Goal: Information Seeking & Learning: Learn about a topic

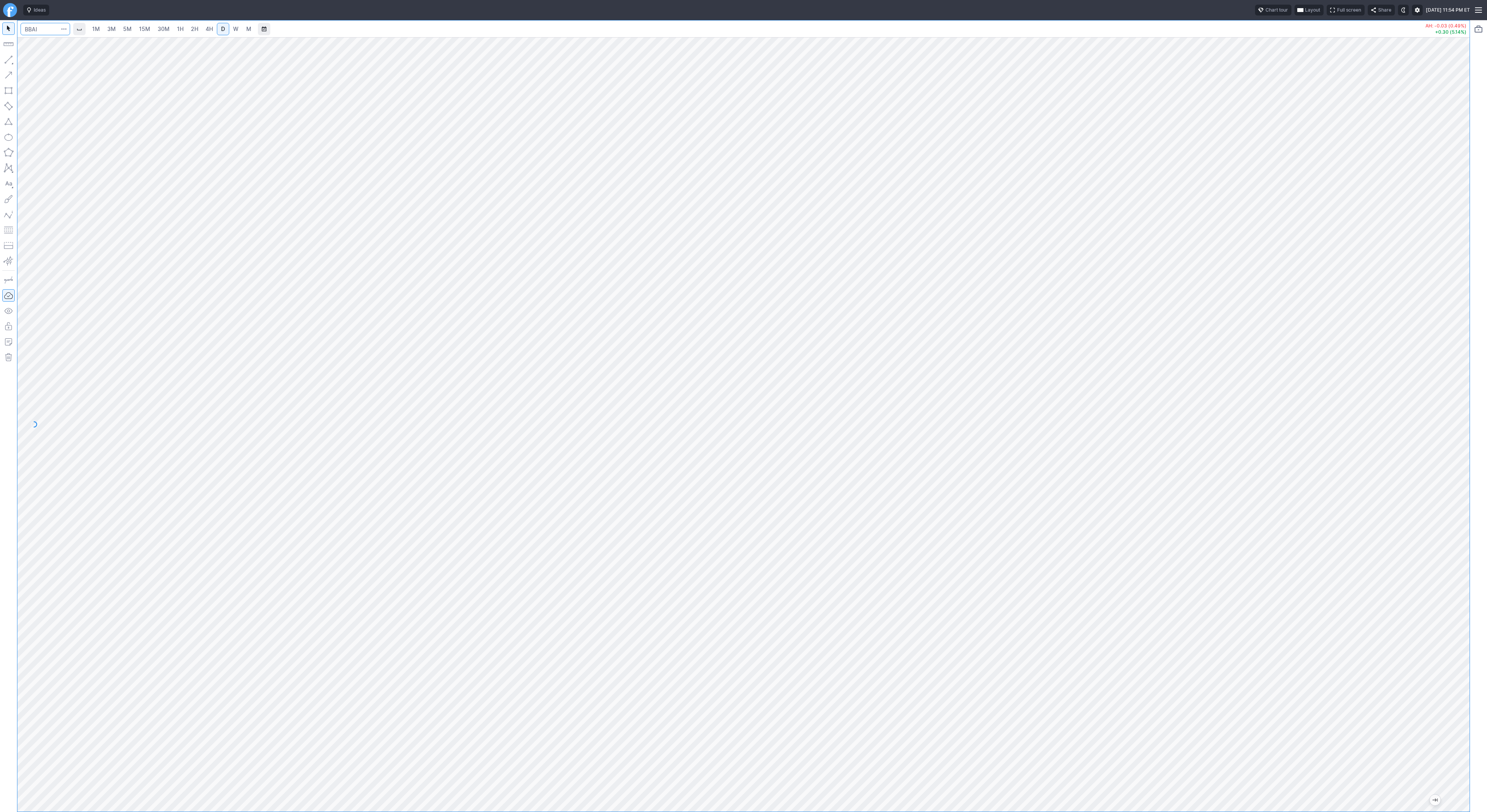
click at [45, 28] on input "Search" at bounding box center [46, 29] width 50 height 12
type input "tsla"
click at [40, 29] on input "Search" at bounding box center [46, 29] width 50 height 12
type input "spy"
click at [1445, 420] on div at bounding box center [744, 424] width 1452 height 774
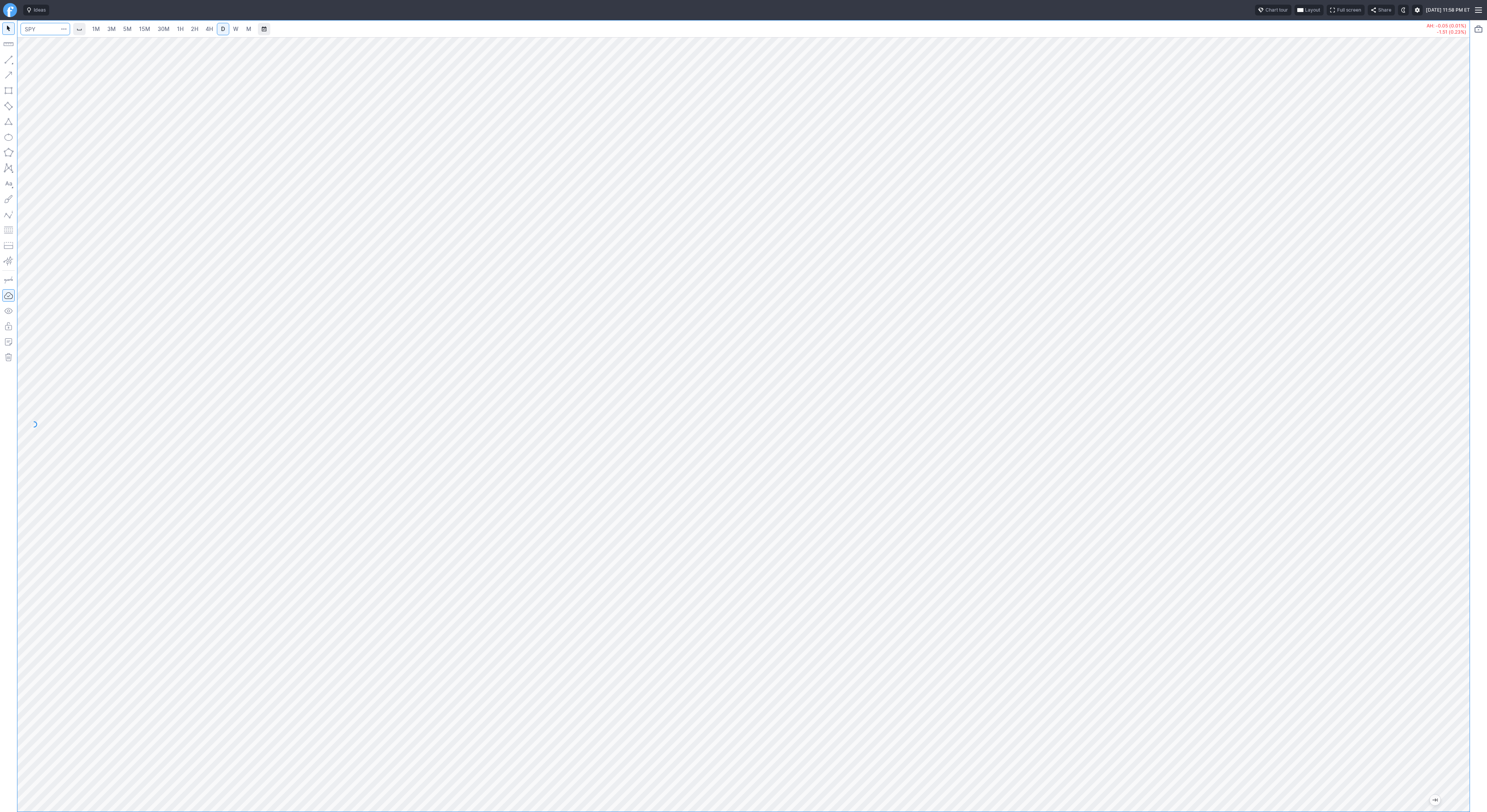
click at [44, 34] on input "Search" at bounding box center [46, 29] width 50 height 12
type input "coin"
click at [6, 58] on button "button" at bounding box center [8, 59] width 12 height 12
click at [32, 62] on span "Line" at bounding box center [45, 61] width 31 height 8
click at [32, 62] on span "Line" at bounding box center [45, 61] width 31 height 8
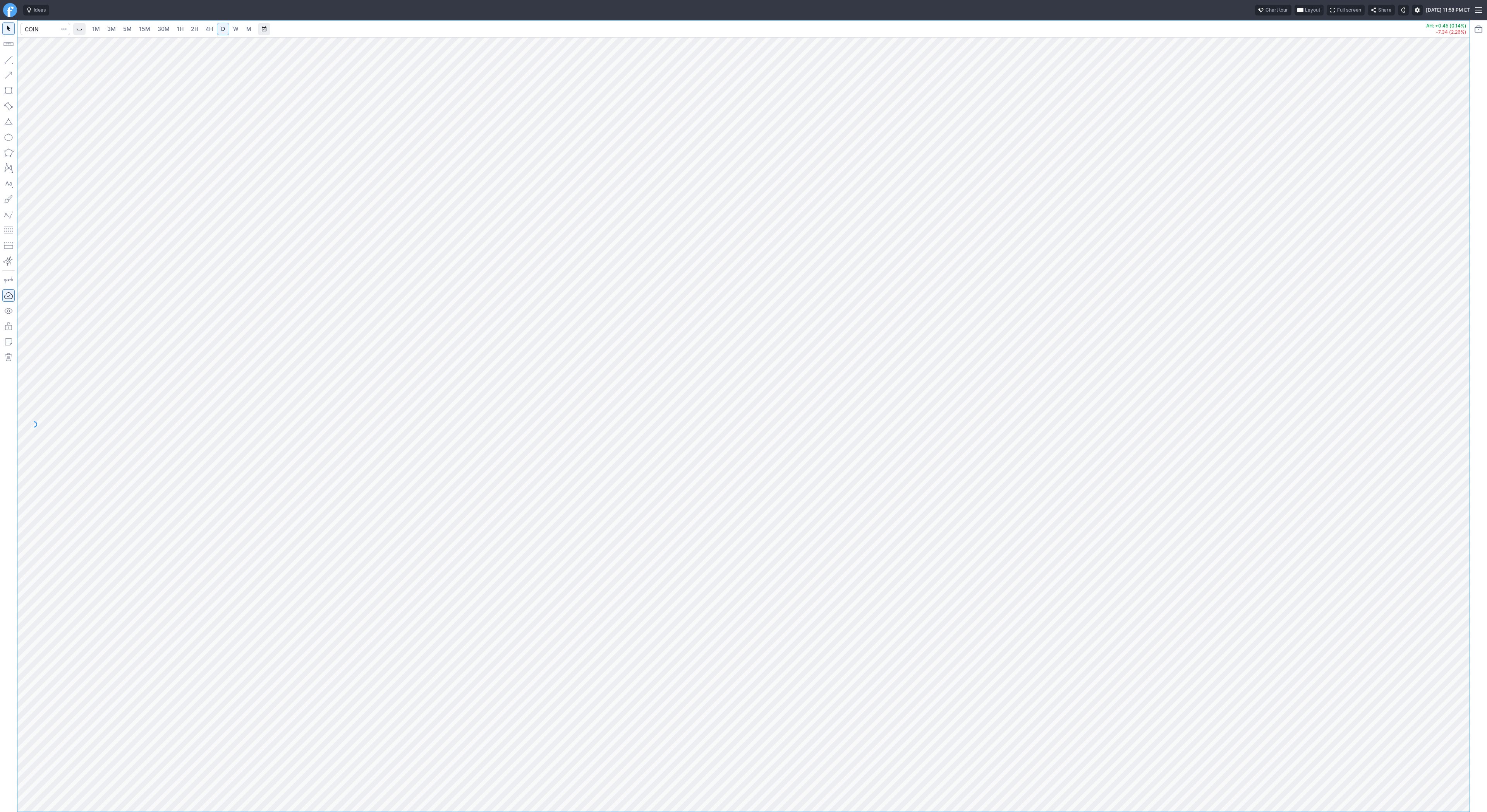
drag, startPoint x: 11, startPoint y: 62, endPoint x: 11, endPoint y: 66, distance: 4.0
click at [11, 62] on button "button" at bounding box center [8, 59] width 12 height 12
click at [233, 31] on span "W" at bounding box center [236, 28] width 5 height 6
click at [32, 61] on span "Line" at bounding box center [45, 61] width 31 height 8
click at [33, 59] on span "Line" at bounding box center [45, 61] width 31 height 8
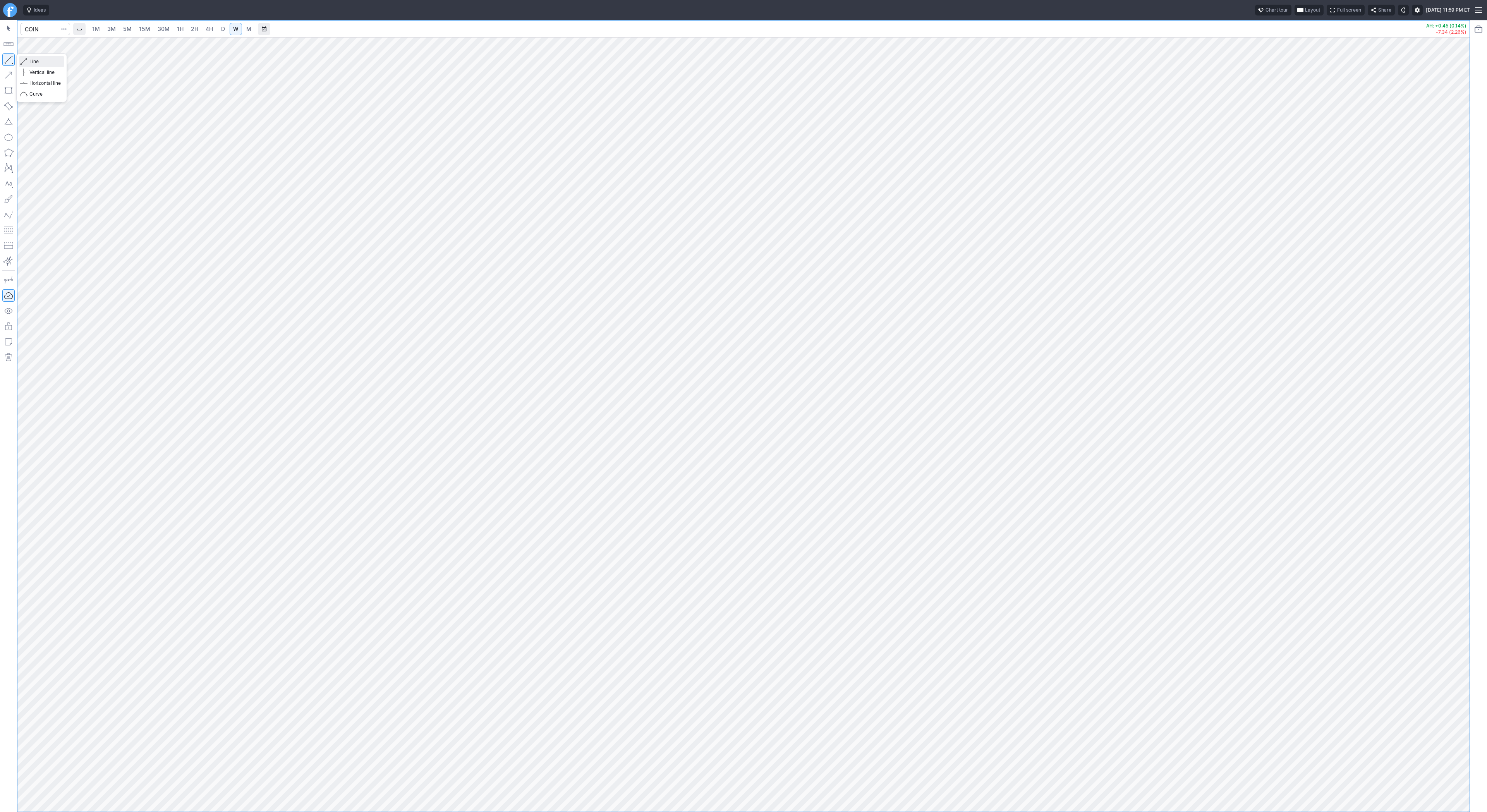
click at [35, 64] on span "Line" at bounding box center [45, 61] width 31 height 8
drag, startPoint x: 7, startPoint y: 59, endPoint x: 21, endPoint y: 76, distance: 22.0
click at [7, 58] on button "button" at bounding box center [8, 59] width 12 height 12
click at [35, 62] on span "Line" at bounding box center [45, 61] width 31 height 8
drag, startPoint x: 9, startPoint y: 58, endPoint x: 14, endPoint y: 66, distance: 9.4
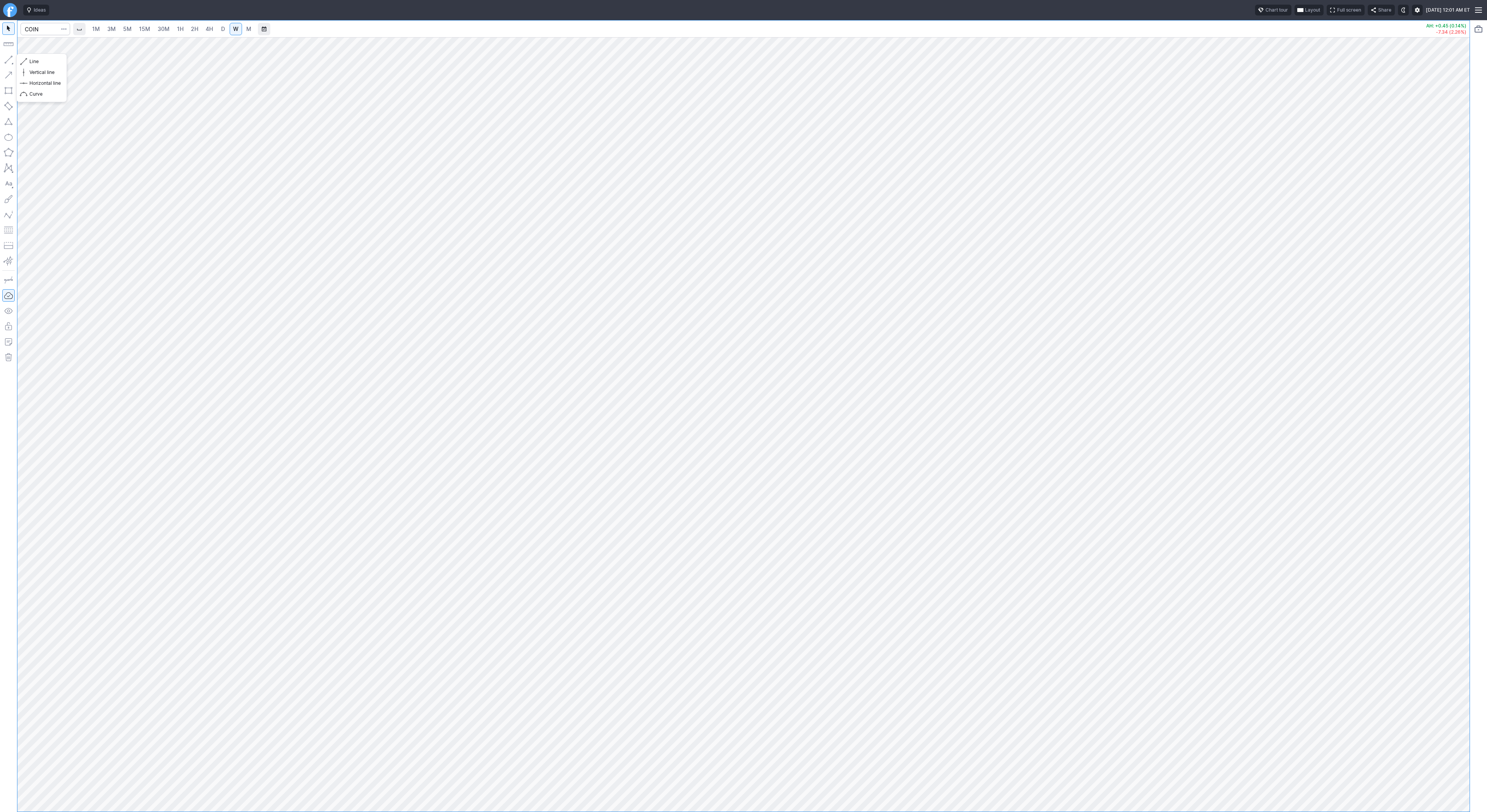
click at [10, 58] on button "button" at bounding box center [8, 59] width 12 height 12
click at [221, 25] on span "D" at bounding box center [223, 29] width 5 height 8
click at [36, 61] on span "Line" at bounding box center [45, 61] width 31 height 8
click at [47, 26] on input "Search" at bounding box center [46, 29] width 50 height 12
type input "coni"
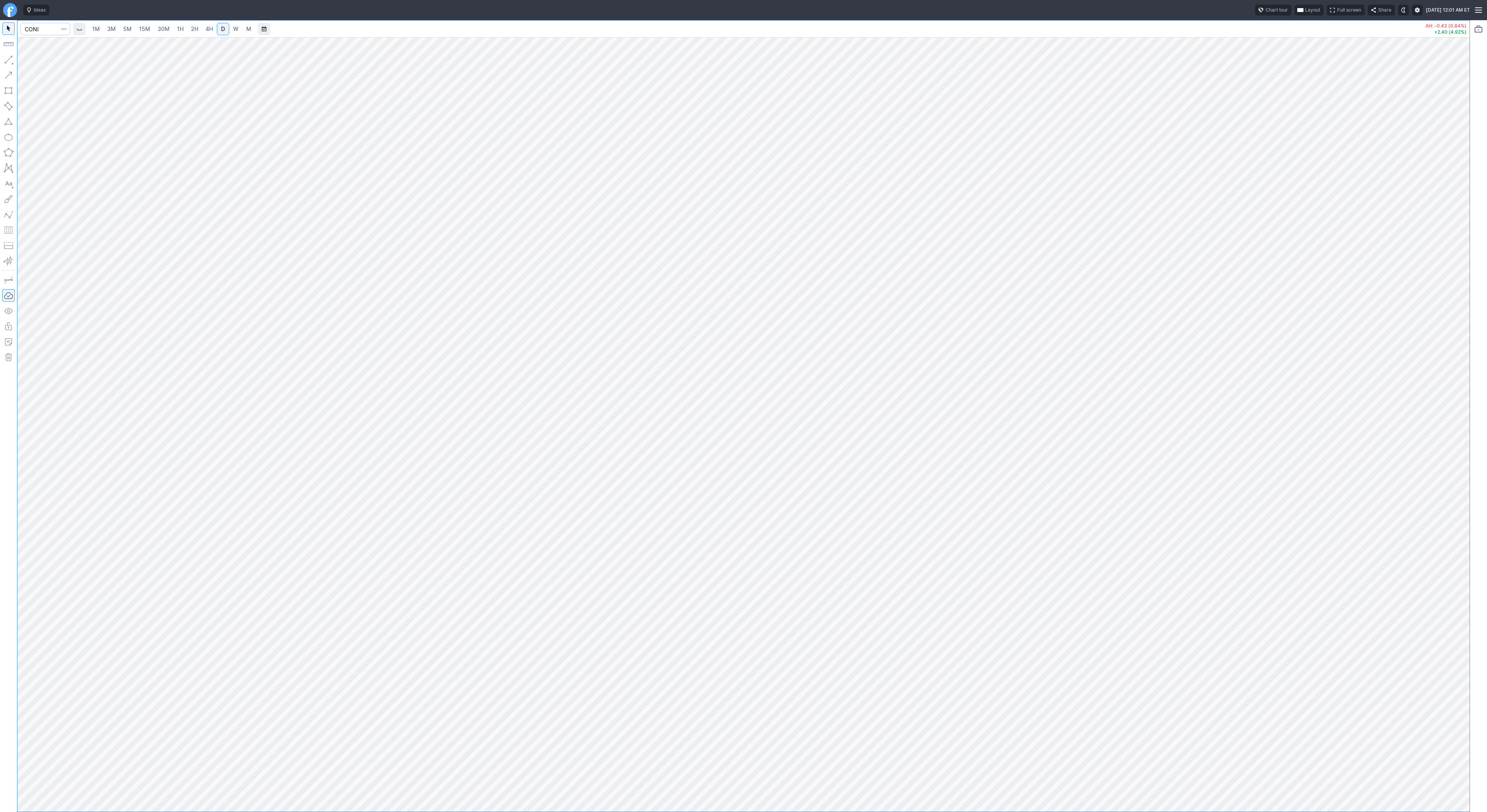
click at [165, 31] on span "30M" at bounding box center [163, 28] width 12 height 6
click at [33, 62] on span "Line" at bounding box center [45, 61] width 31 height 8
click at [35, 61] on span "Line" at bounding box center [45, 61] width 31 height 8
click at [8, 59] on button "button" at bounding box center [8, 59] width 12 height 12
click at [29, 60] on span "Line" at bounding box center [45, 61] width 31 height 8
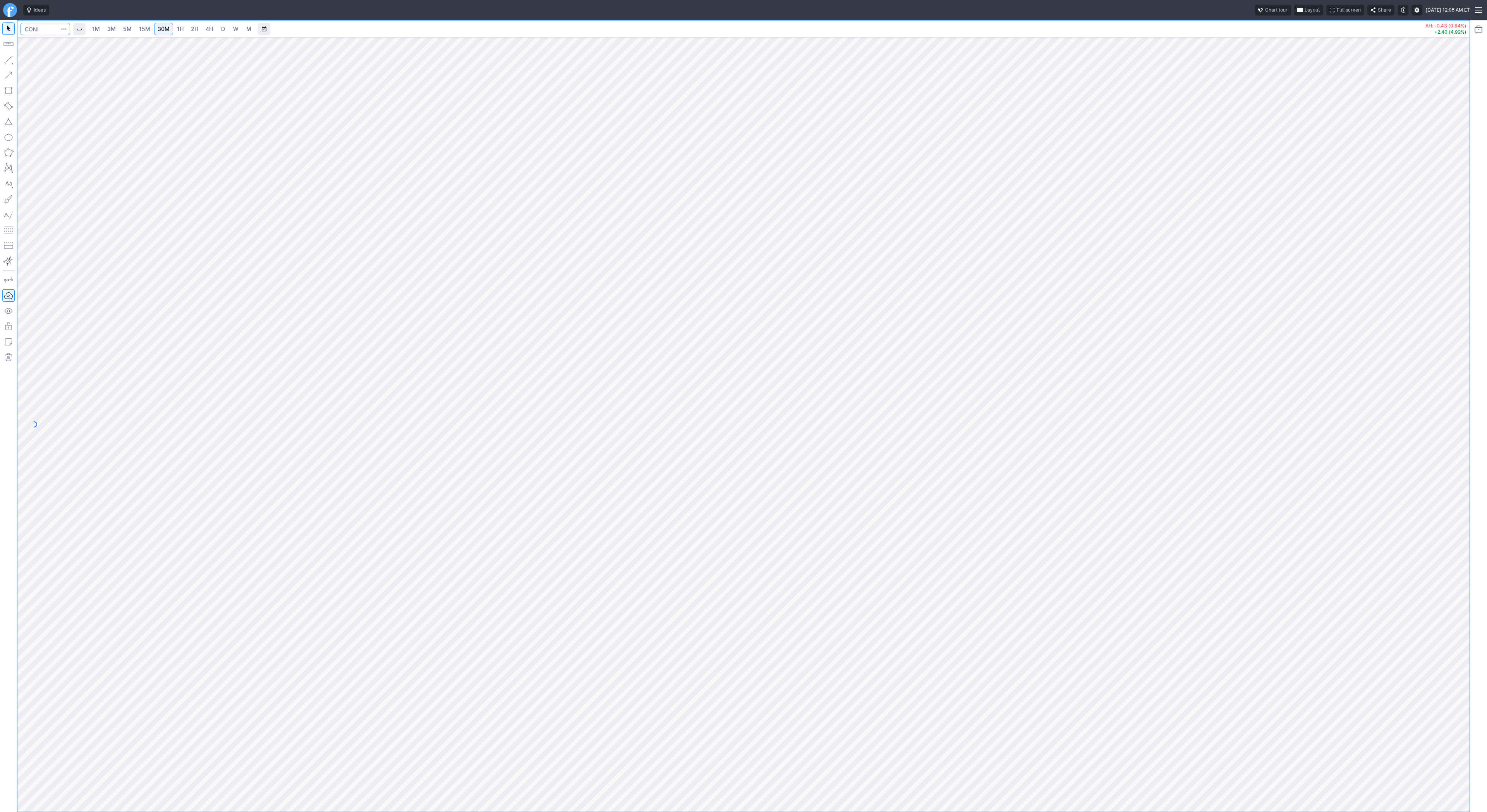
click at [45, 26] on input "Search" at bounding box center [46, 29] width 50 height 12
type input "tsla"
click at [222, 31] on span "D" at bounding box center [223, 28] width 4 height 6
click at [4, 58] on button "button" at bounding box center [8, 59] width 12 height 12
click at [5, 55] on button "button" at bounding box center [8, 59] width 12 height 12
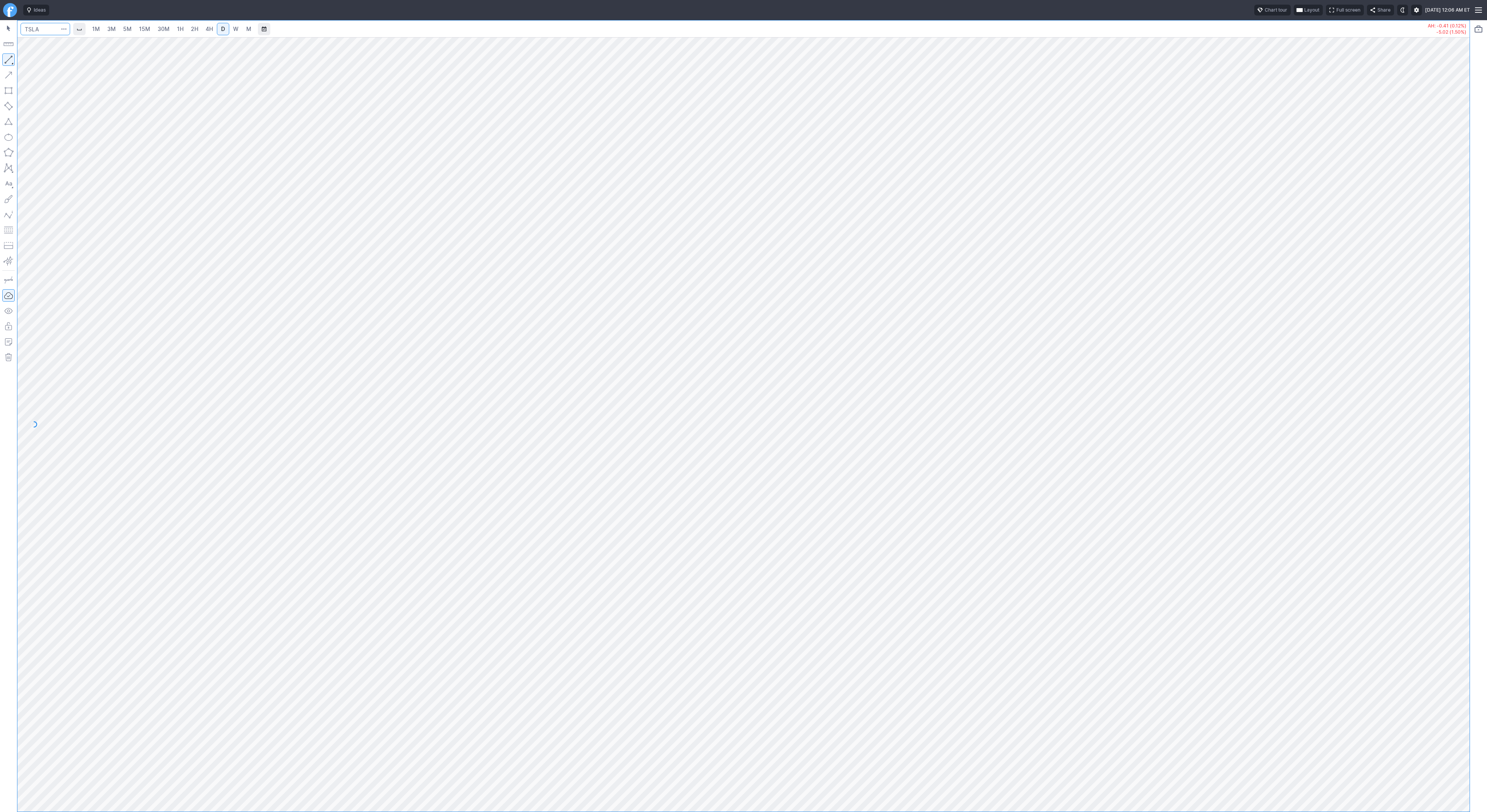
click at [37, 26] on input "Search" at bounding box center [46, 29] width 50 height 12
type input "tsls"
click at [7, 58] on button "button" at bounding box center [8, 59] width 12 height 12
click at [1451, 539] on div at bounding box center [744, 424] width 1452 height 774
click at [39, 59] on span "Line" at bounding box center [45, 61] width 31 height 8
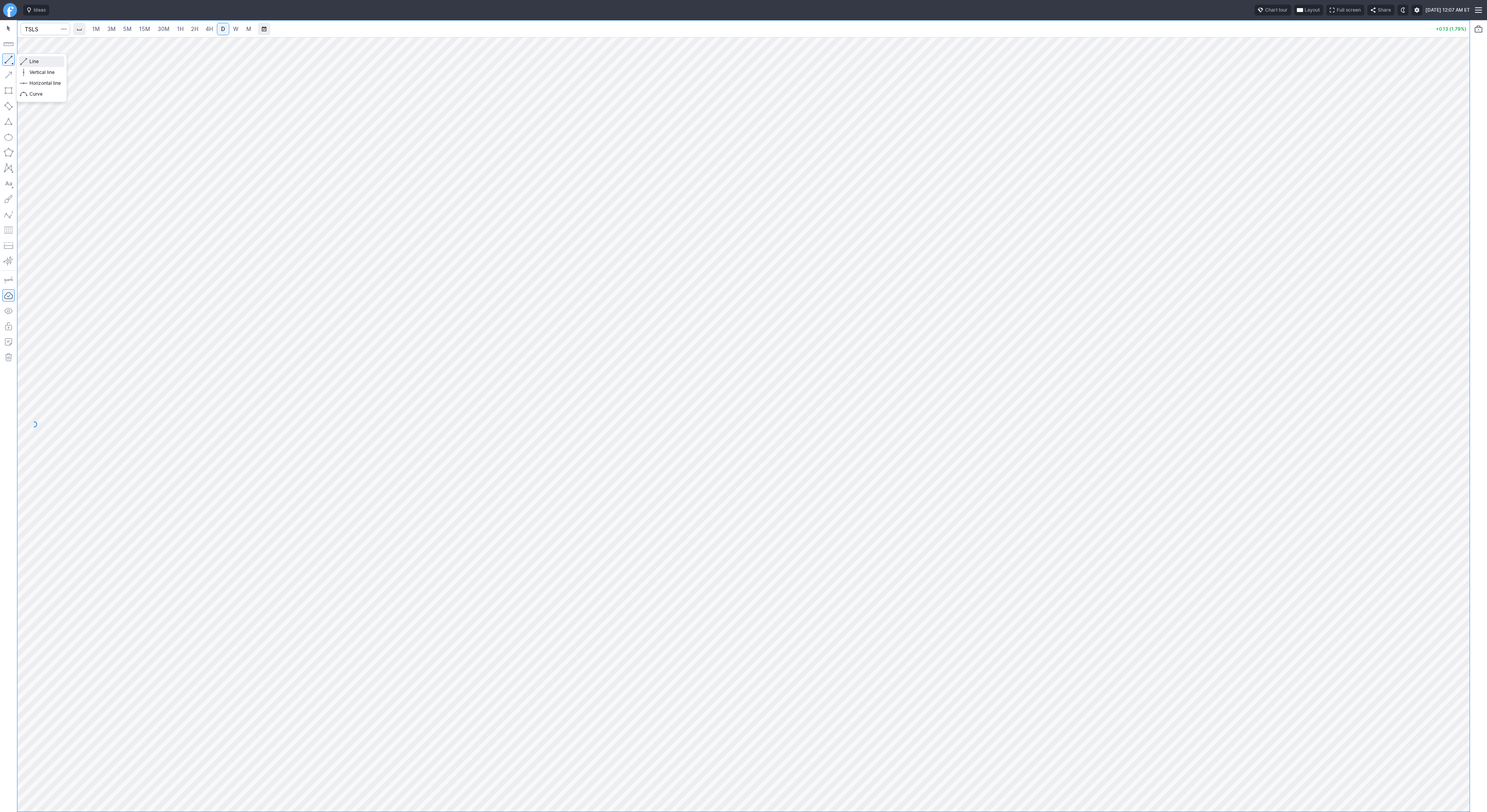
click at [37, 61] on span "Line" at bounding box center [45, 61] width 31 height 8
click at [25, 57] on span "button" at bounding box center [25, 61] width 5 height 11
drag, startPoint x: 7, startPoint y: 62, endPoint x: 9, endPoint y: 94, distance: 32.1
click at [6, 65] on button "button" at bounding box center [8, 59] width 12 height 12
drag, startPoint x: 10, startPoint y: 57, endPoint x: 35, endPoint y: 65, distance: 26.2
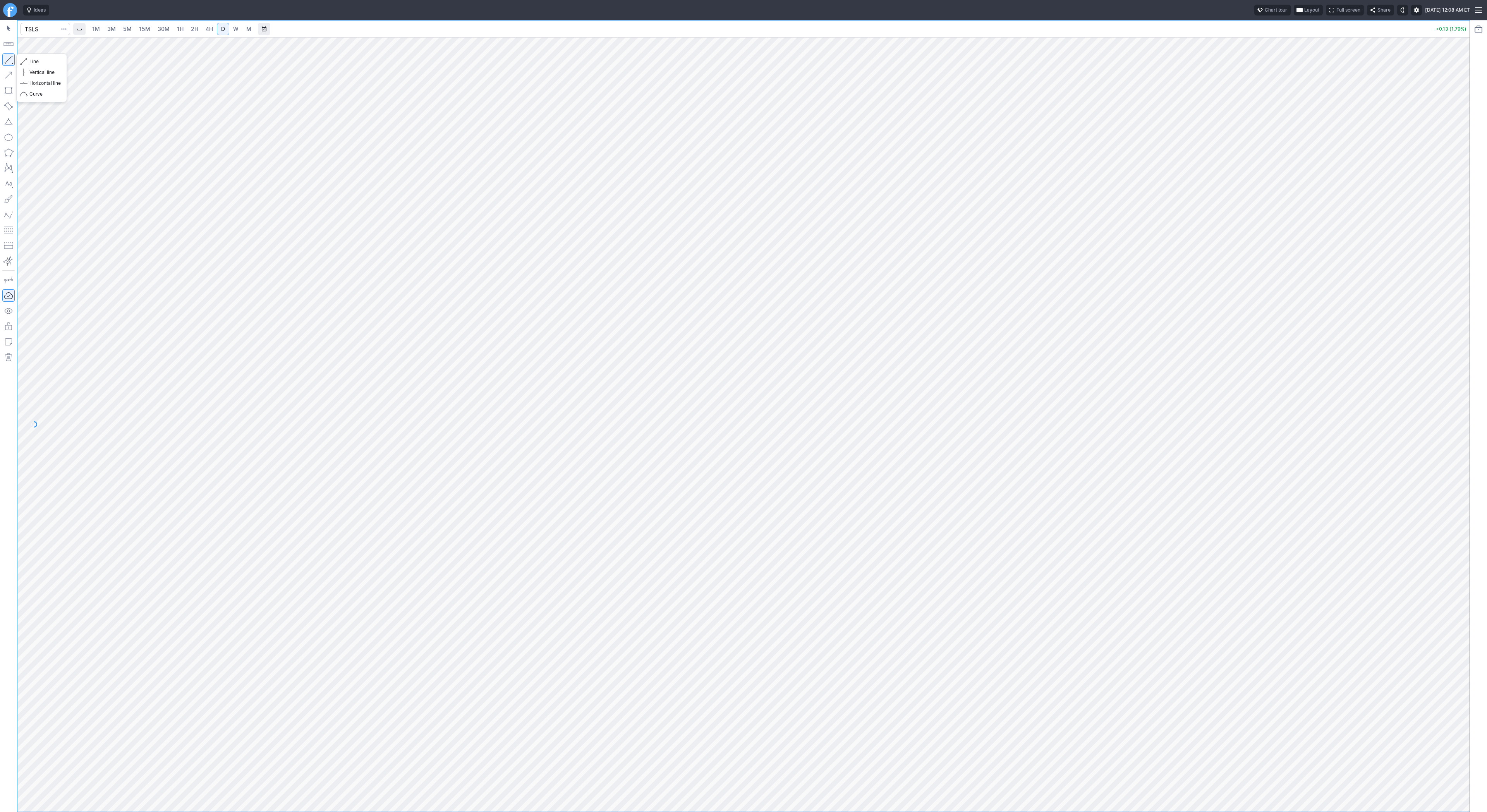
click at [10, 58] on button "button" at bounding box center [8, 59] width 12 height 12
click at [36, 65] on span "Line" at bounding box center [45, 61] width 31 height 8
drag, startPoint x: 31, startPoint y: 59, endPoint x: 48, endPoint y: 81, distance: 27.8
click at [31, 59] on span "Line" at bounding box center [45, 61] width 31 height 8
click at [36, 64] on span "Line" at bounding box center [45, 61] width 31 height 8
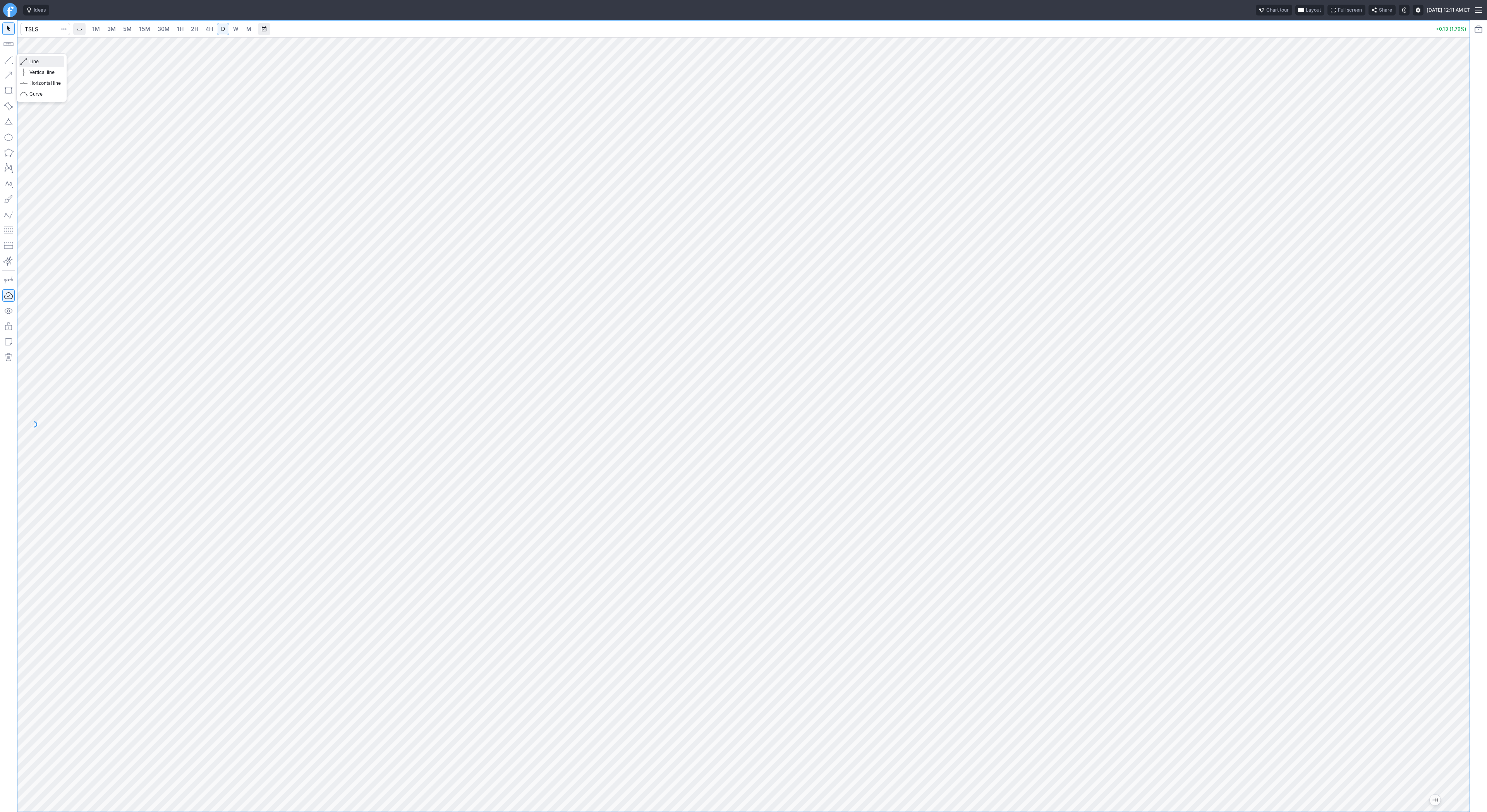
click at [42, 59] on span "Line" at bounding box center [45, 61] width 31 height 8
